Goal: Information Seeking & Learning: Learn about a topic

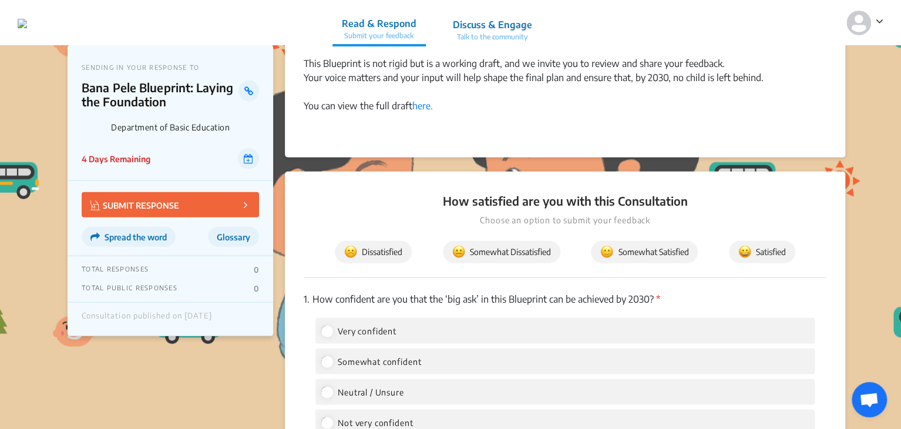
scroll to position [1305, 0]
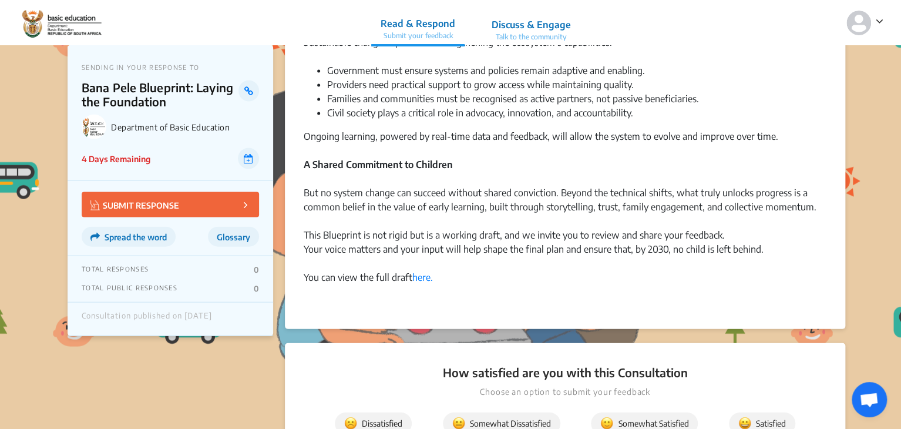
scroll to position [1104, 0]
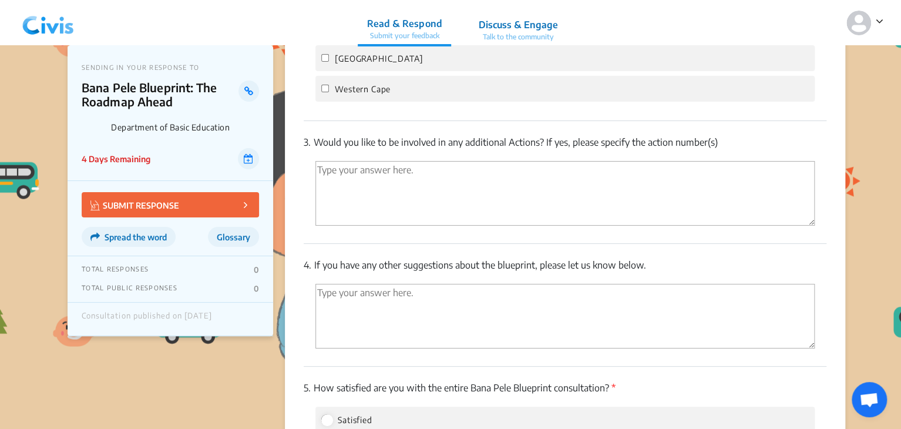
scroll to position [2209, 0]
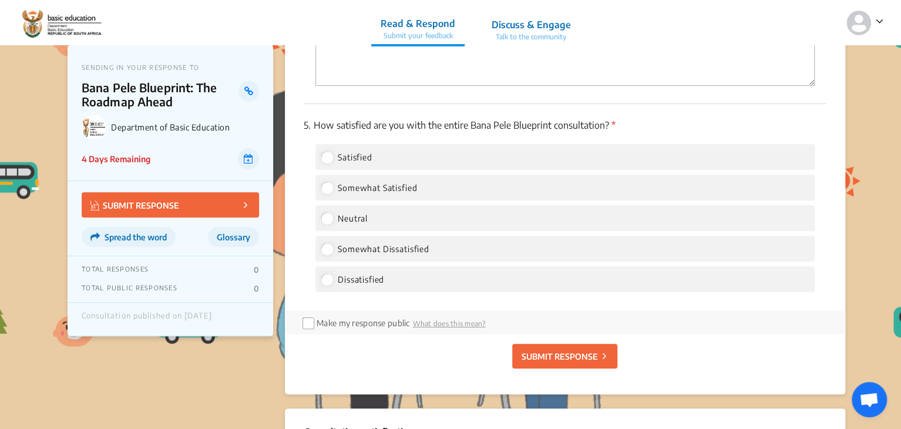
scroll to position [2579, 0]
